Goal: Complete application form

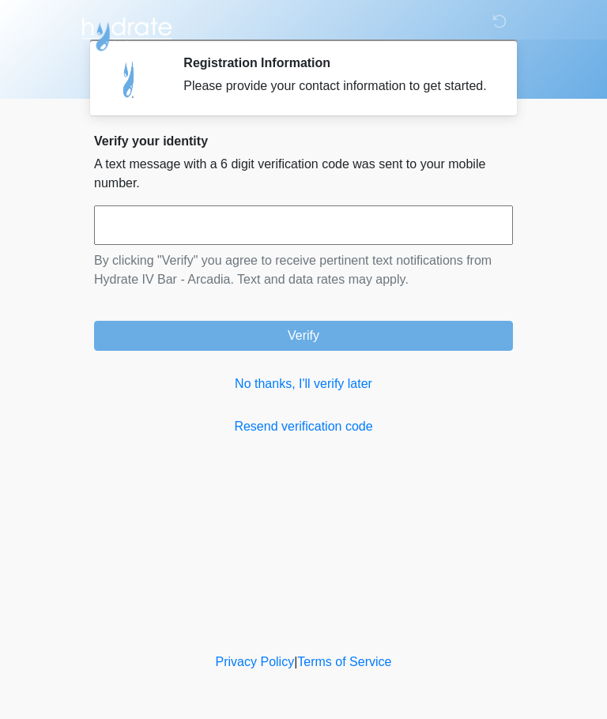
click at [145, 245] on input "text" at bounding box center [303, 225] width 419 height 40
type input "******"
click at [313, 351] on button "Verify" at bounding box center [303, 336] width 419 height 30
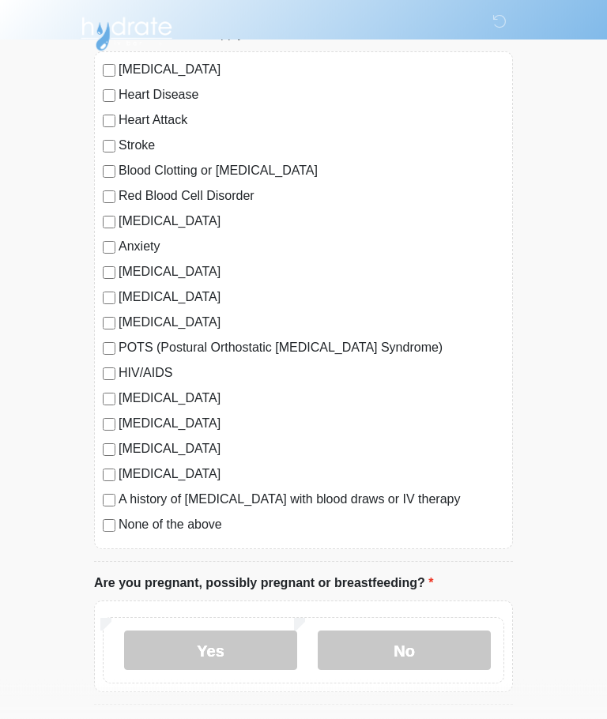
scroll to position [143, 0]
click at [432, 652] on label "No" at bounding box center [404, 651] width 173 height 40
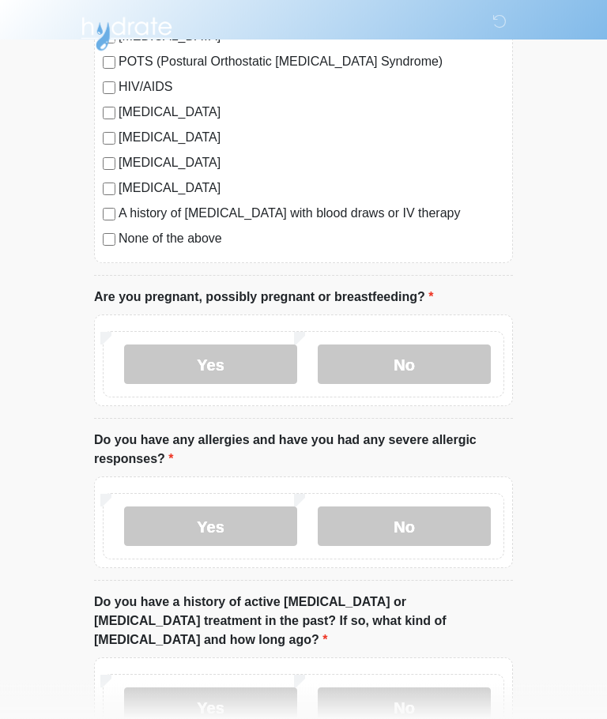
scroll to position [432, 0]
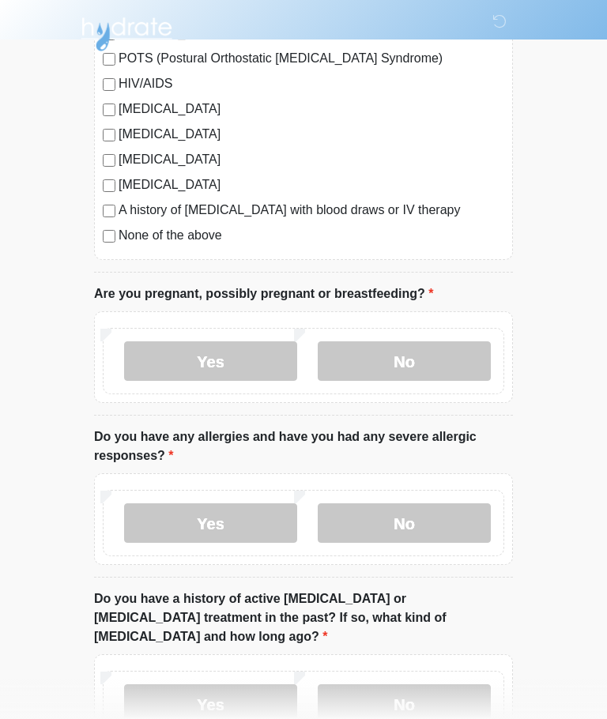
click at [440, 526] on label "No" at bounding box center [404, 523] width 173 height 40
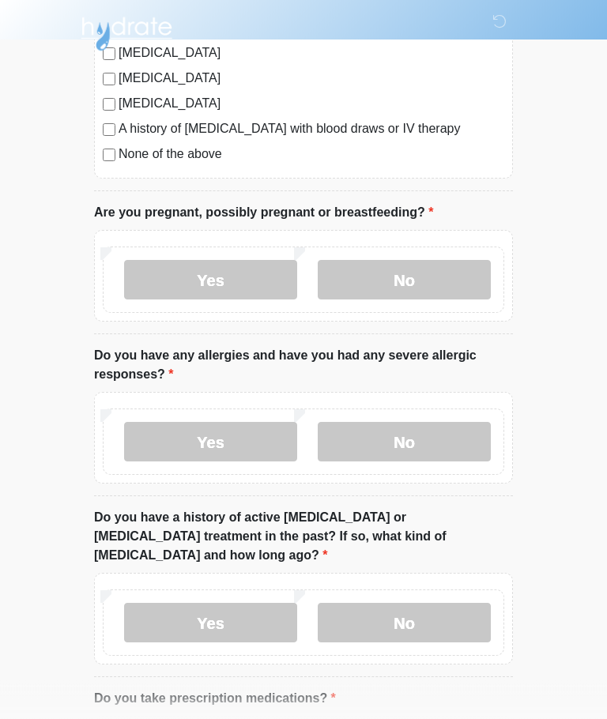
click at [442, 612] on label "No" at bounding box center [404, 624] width 173 height 40
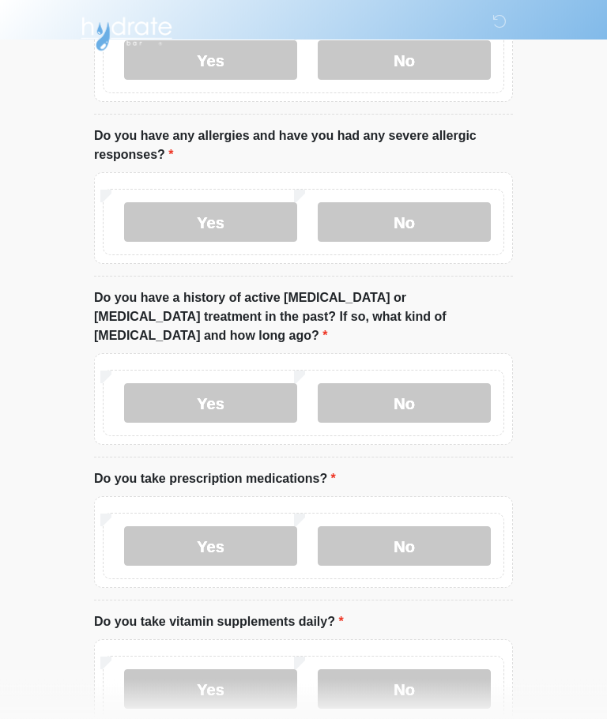
scroll to position [733, 0]
click at [438, 535] on label "No" at bounding box center [404, 546] width 173 height 40
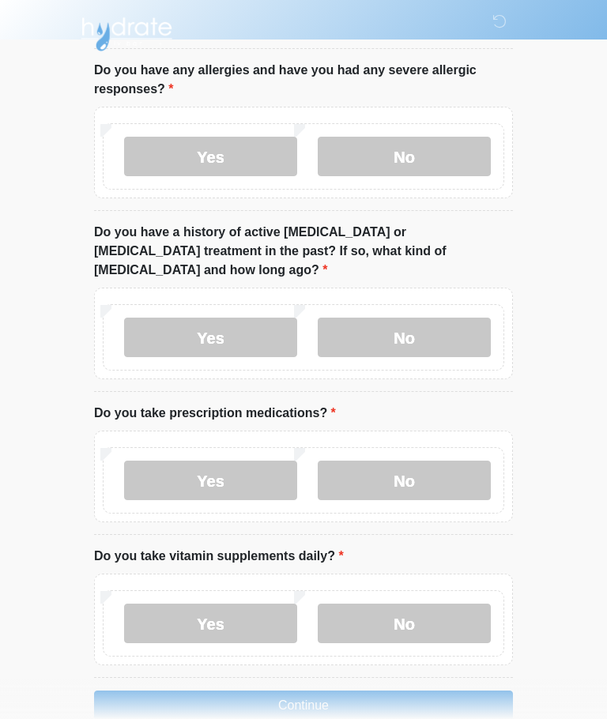
scroll to position [810, 0]
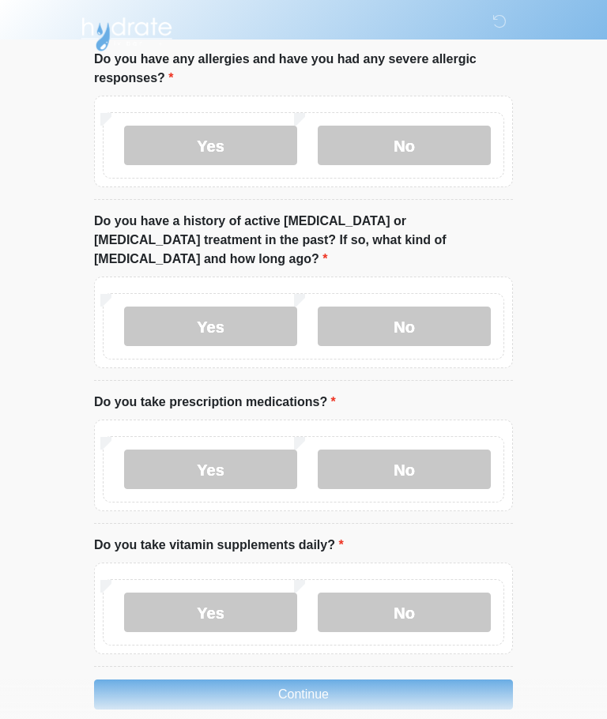
click at [457, 593] on label "No" at bounding box center [404, 613] width 173 height 40
click at [332, 683] on button "Continue" at bounding box center [303, 695] width 419 height 30
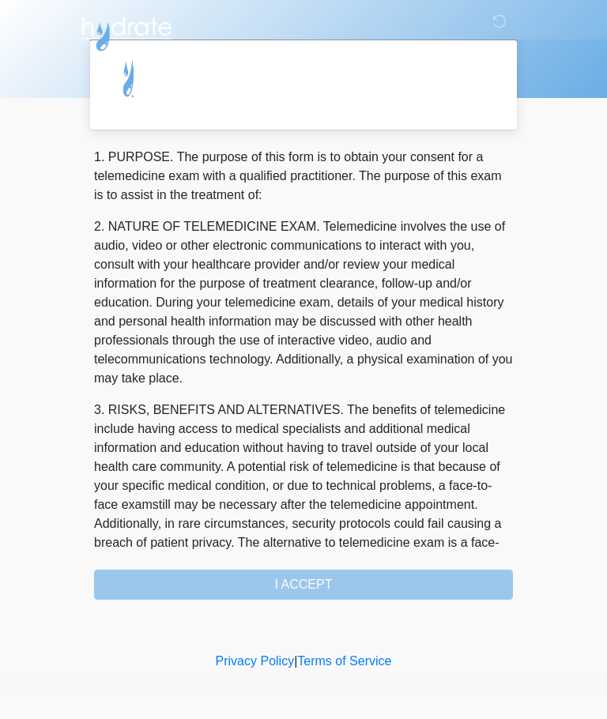
scroll to position [0, 0]
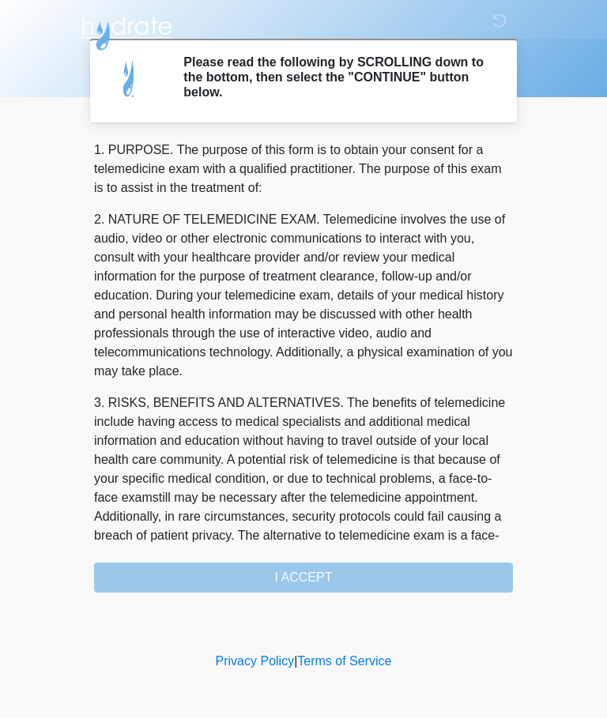
click at [344, 585] on div "1. PURPOSE. The purpose of this form is to obtain your consent for a telemedici…" at bounding box center [303, 367] width 419 height 452
click at [311, 578] on div "1. PURPOSE. The purpose of this form is to obtain your consent for a telemedici…" at bounding box center [303, 367] width 419 height 452
click at [315, 581] on div "1. PURPOSE. The purpose of this form is to obtain your consent for a telemedici…" at bounding box center [303, 367] width 419 height 452
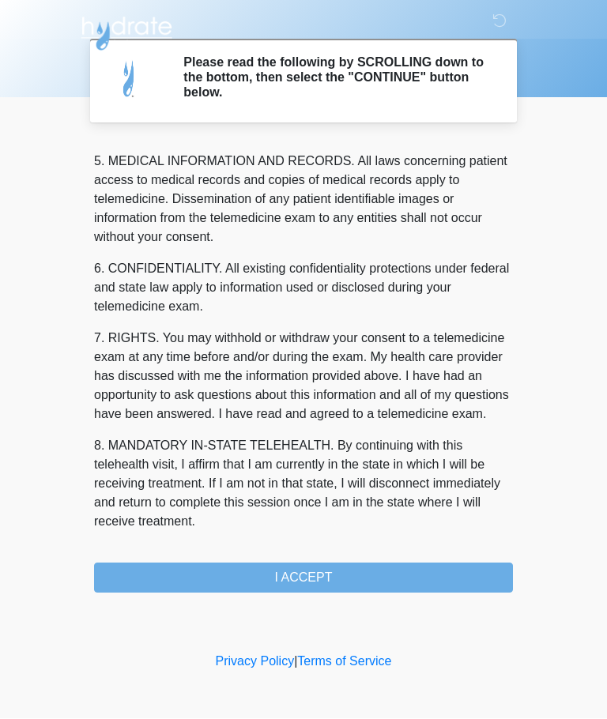
scroll to position [514, 0]
click at [330, 577] on button "I ACCEPT" at bounding box center [303, 578] width 419 height 30
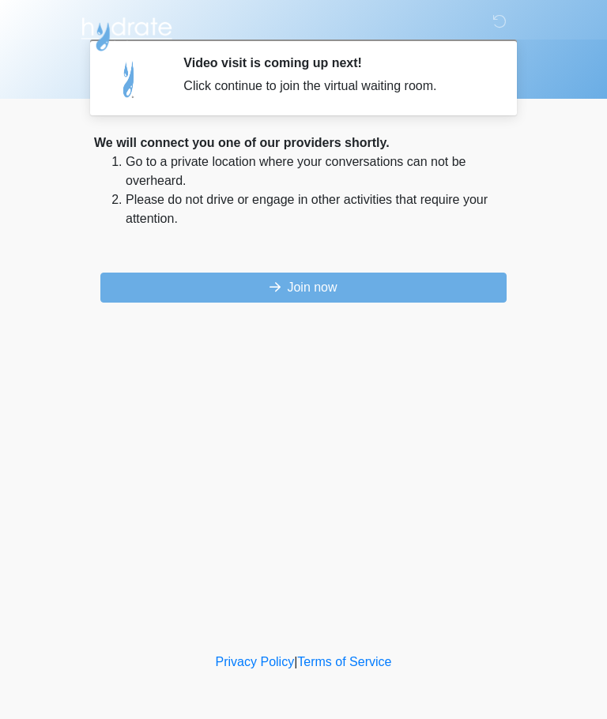
click at [337, 288] on button "Join now" at bounding box center [303, 288] width 406 height 30
